Goal: Task Accomplishment & Management: Use online tool/utility

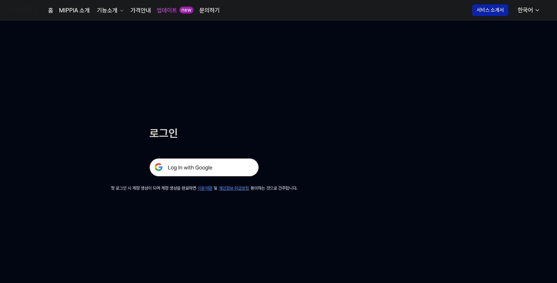
click at [206, 165] on img at bounding box center [204, 167] width 109 height 18
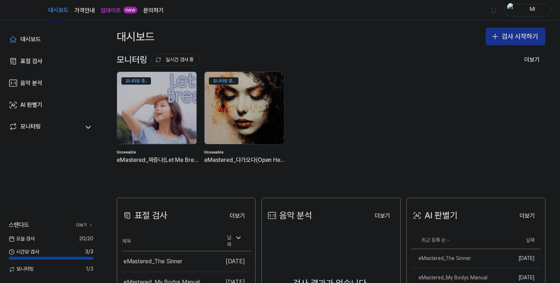
click at [502, 36] on button "검사 시작하기" at bounding box center [516, 37] width 60 height 18
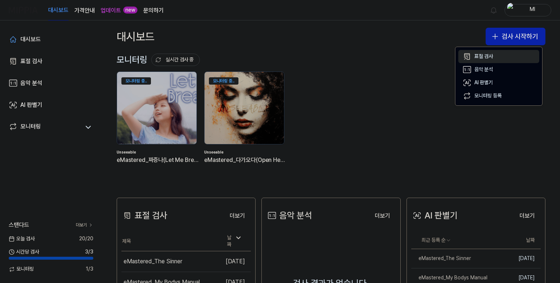
click at [479, 53] on div "표절 검사" at bounding box center [483, 56] width 19 height 7
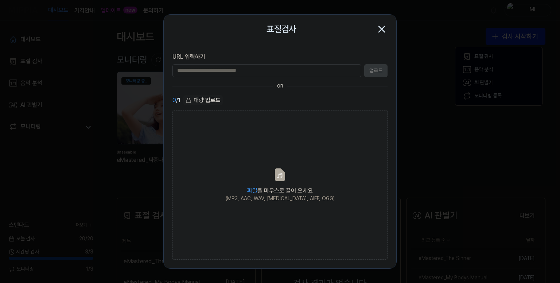
click at [380, 28] on icon "button" at bounding box center [382, 29] width 12 height 12
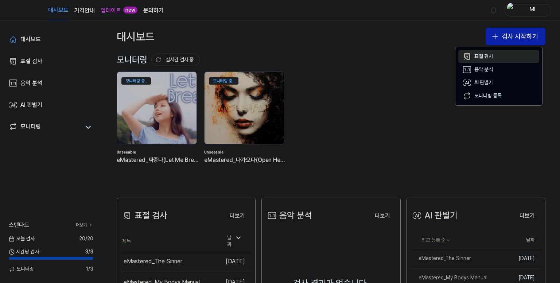
click at [484, 57] on div "표절 검사" at bounding box center [483, 56] width 19 height 7
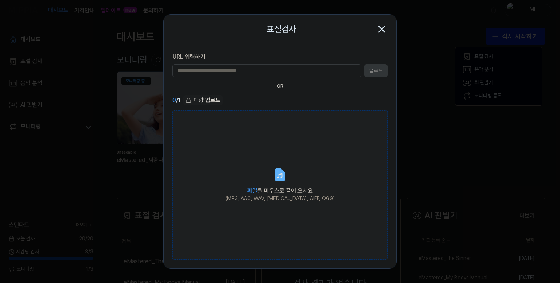
click at [275, 179] on icon at bounding box center [280, 174] width 15 height 15
click at [0, 0] on input "파일 을 마우스로 끌어 오세요 (MP3, AAC, WAV, [MEDICAL_DATA], AIFF, OGG)" at bounding box center [0, 0] width 0 height 0
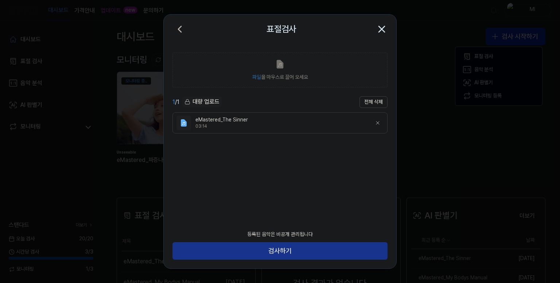
click at [299, 250] on button "검사하기" at bounding box center [279, 251] width 215 height 18
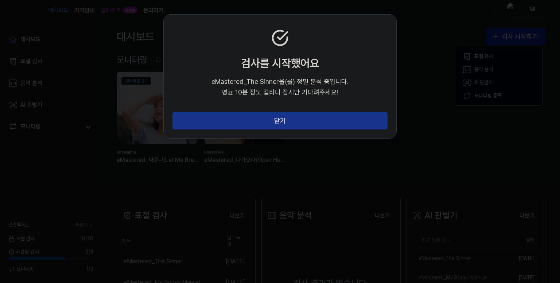
click at [300, 125] on button "닫기" at bounding box center [279, 121] width 215 height 18
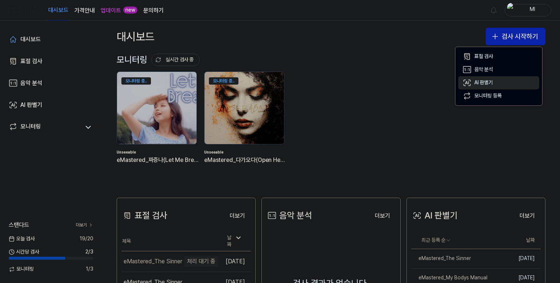
click at [494, 79] on button "AI 판별기" at bounding box center [498, 82] width 81 height 13
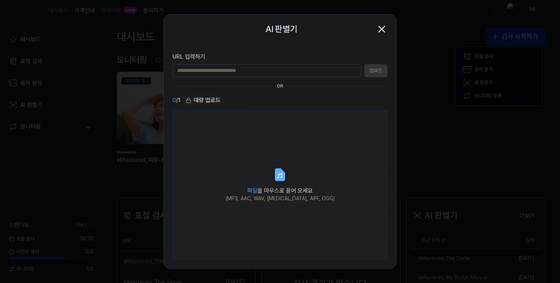
click at [283, 175] on icon at bounding box center [280, 174] width 9 height 11
click at [0, 0] on input "파일 을 마우스로 끌어 오세요 (MP3, AAC, WAV, [MEDICAL_DATA], AIFF, OGG)" at bounding box center [0, 0] width 0 height 0
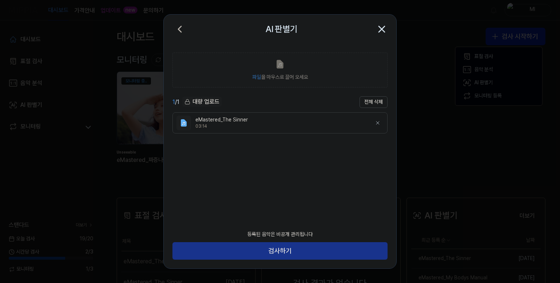
click at [295, 250] on button "검사하기" at bounding box center [279, 251] width 215 height 18
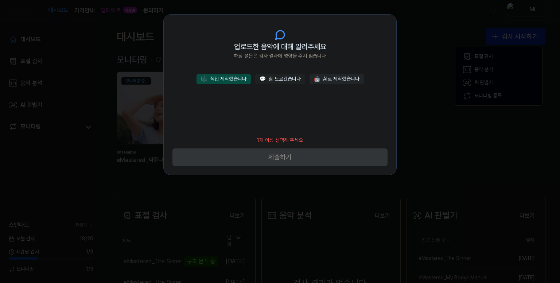
click at [234, 82] on button "🎼 직접 제작했습니다" at bounding box center [224, 79] width 54 height 10
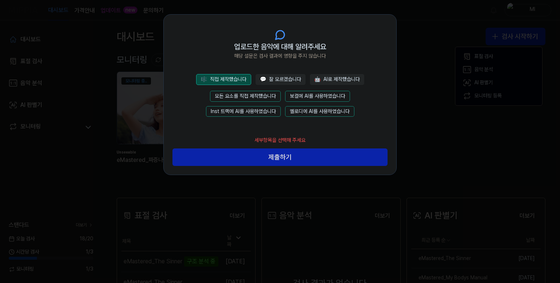
click at [243, 94] on button "모든 요소를 직접 제작했습니다" at bounding box center [245, 96] width 71 height 11
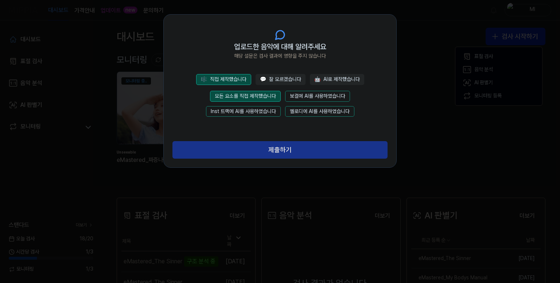
click at [276, 152] on button "제출하기" at bounding box center [279, 150] width 215 height 18
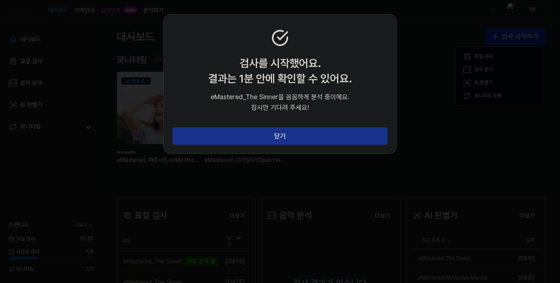
click at [275, 137] on button "닫기" at bounding box center [279, 136] width 215 height 18
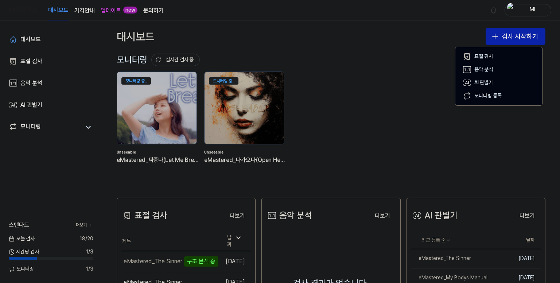
click at [110, 10] on link "업데이트" at bounding box center [111, 10] width 20 height 9
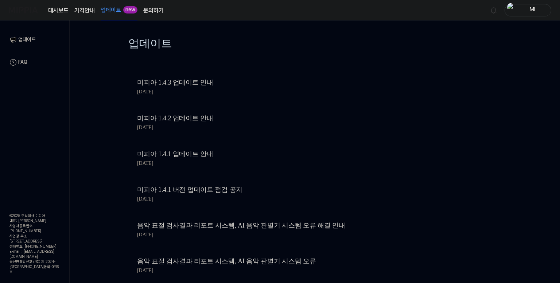
click at [179, 82] on link "미피아 1.4.3 업데이트 안내" at bounding box center [261, 82] width 248 height 11
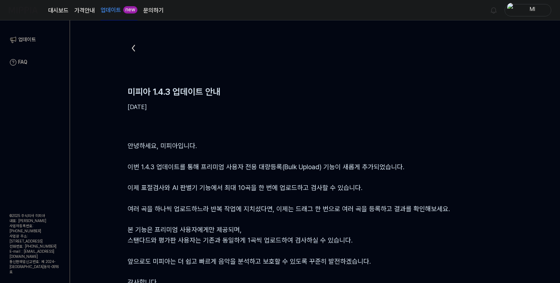
click at [58, 9] on link "대시보드" at bounding box center [58, 10] width 20 height 9
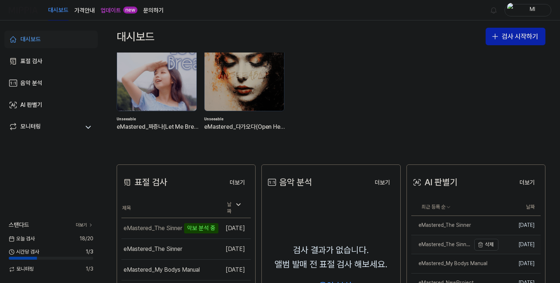
scroll to position [73, 0]
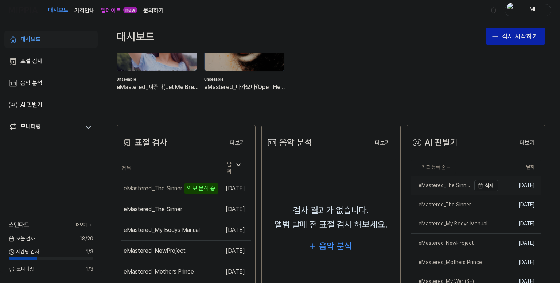
click at [439, 184] on div "eMastered_The Sinner" at bounding box center [440, 185] width 59 height 7
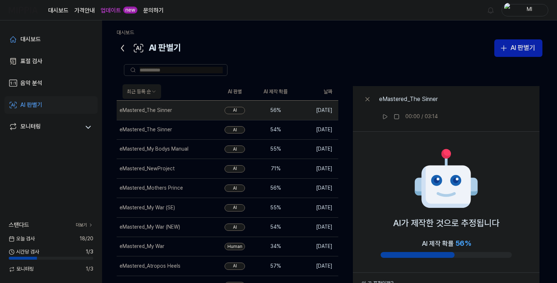
click at [123, 47] on icon at bounding box center [123, 48] width 12 height 12
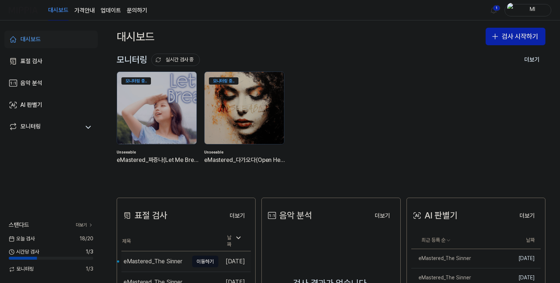
click at [153, 257] on div "eMastered_The Sinner" at bounding box center [153, 261] width 59 height 9
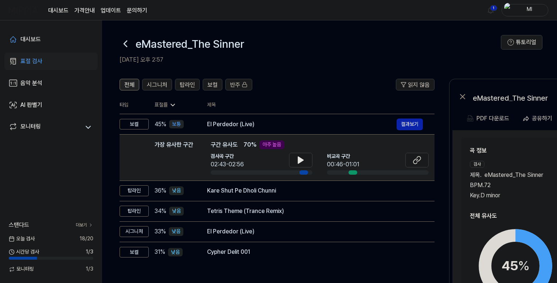
click at [131, 84] on span "전체" at bounding box center [129, 85] width 10 height 9
click at [194, 85] on button "탑라인" at bounding box center [187, 85] width 25 height 12
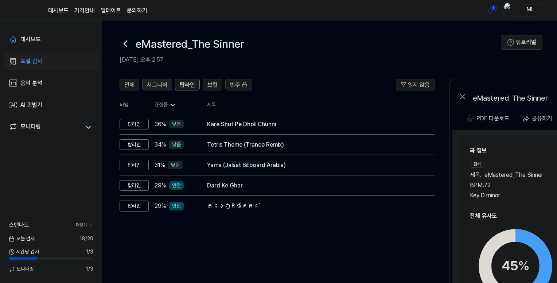
click at [159, 85] on span "시그니처" at bounding box center [157, 85] width 20 height 9
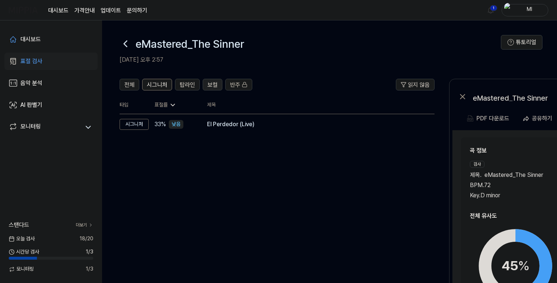
click at [210, 85] on span "보컬" at bounding box center [212, 85] width 10 height 9
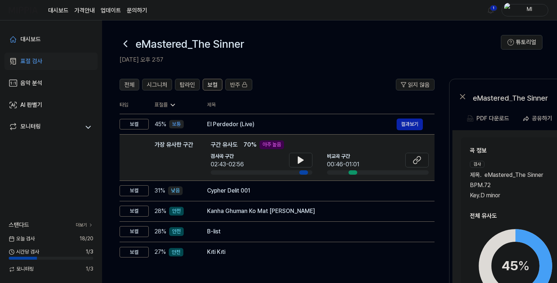
click at [131, 82] on span "전체" at bounding box center [129, 85] width 10 height 9
